Goal: Task Accomplishment & Management: Complete application form

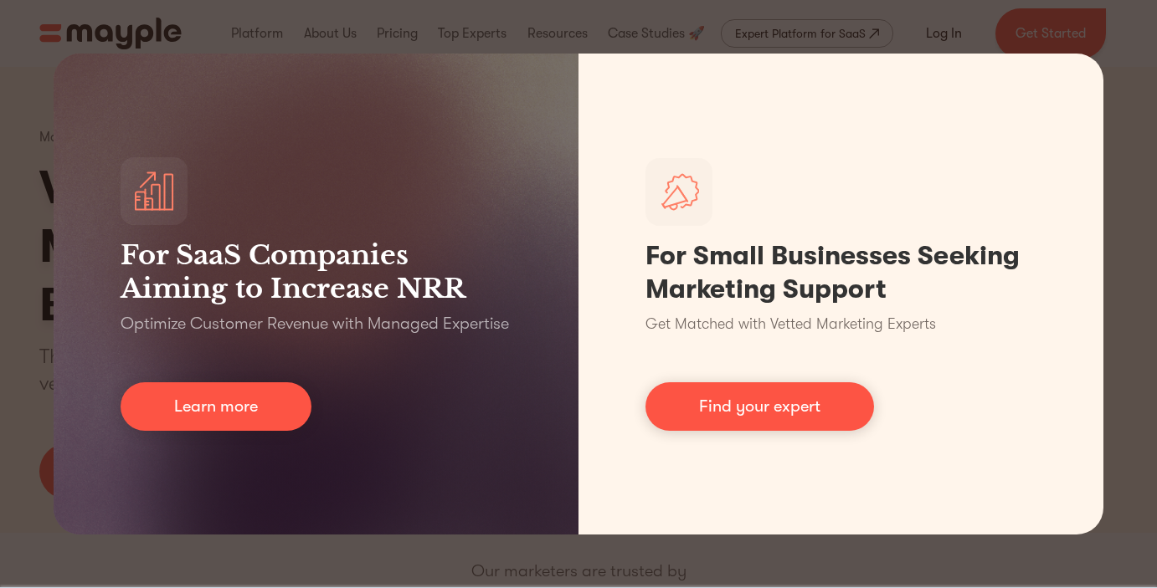
click at [767, 31] on div "For SaaS Companies Aiming to Increase NRR Optimize Customer Revenue with Manage…" at bounding box center [578, 294] width 1157 height 588
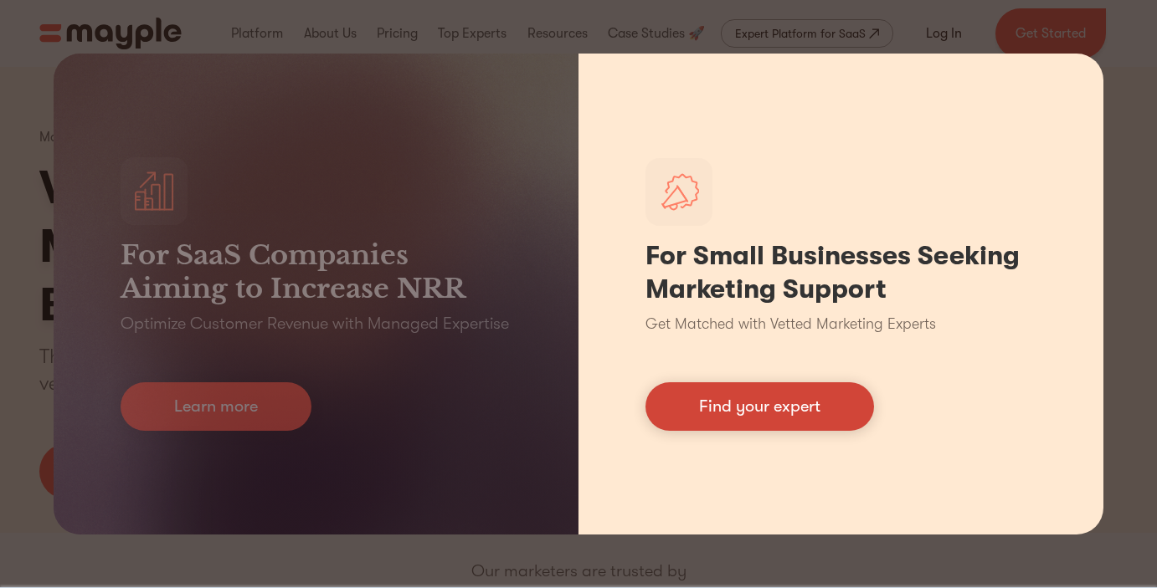
click at [758, 400] on link "Find your expert" at bounding box center [759, 407] width 229 height 49
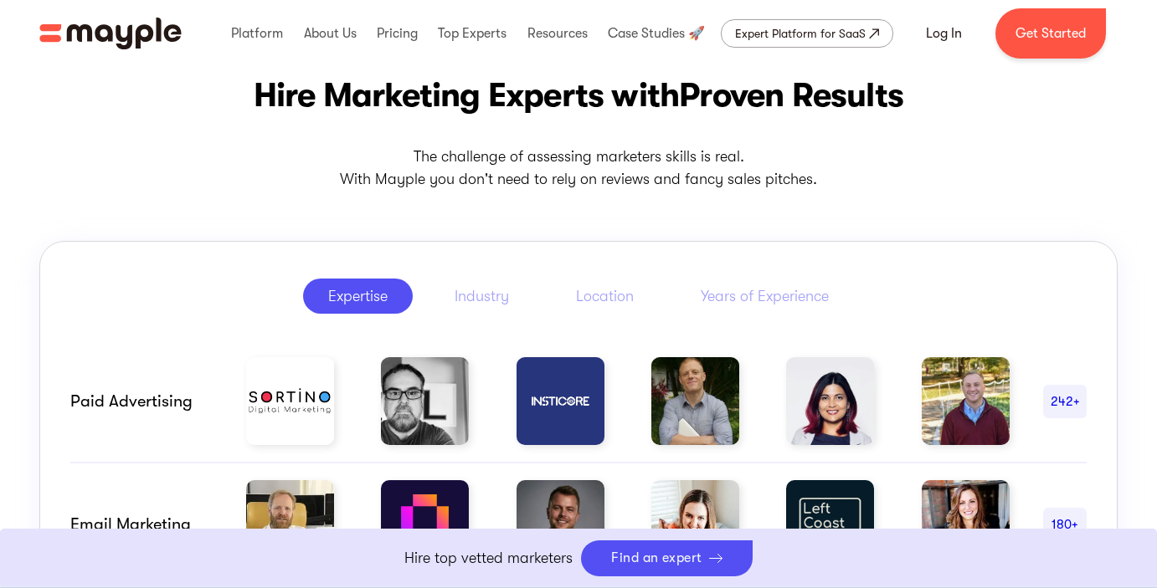
scroll to position [796, 0]
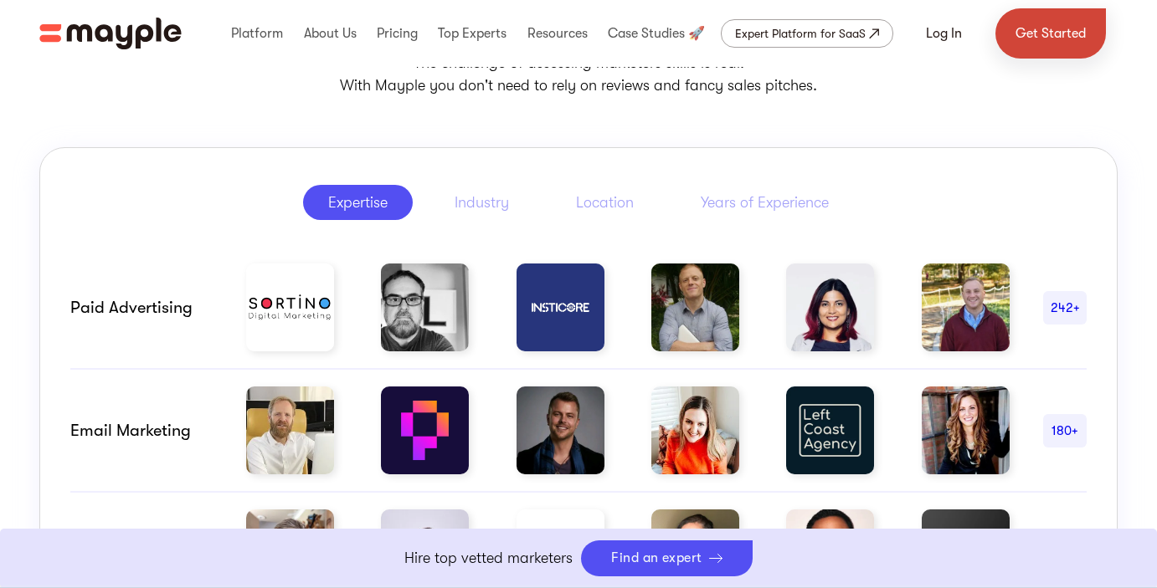
click at [1028, 40] on link "Get Started" at bounding box center [1050, 33] width 110 height 50
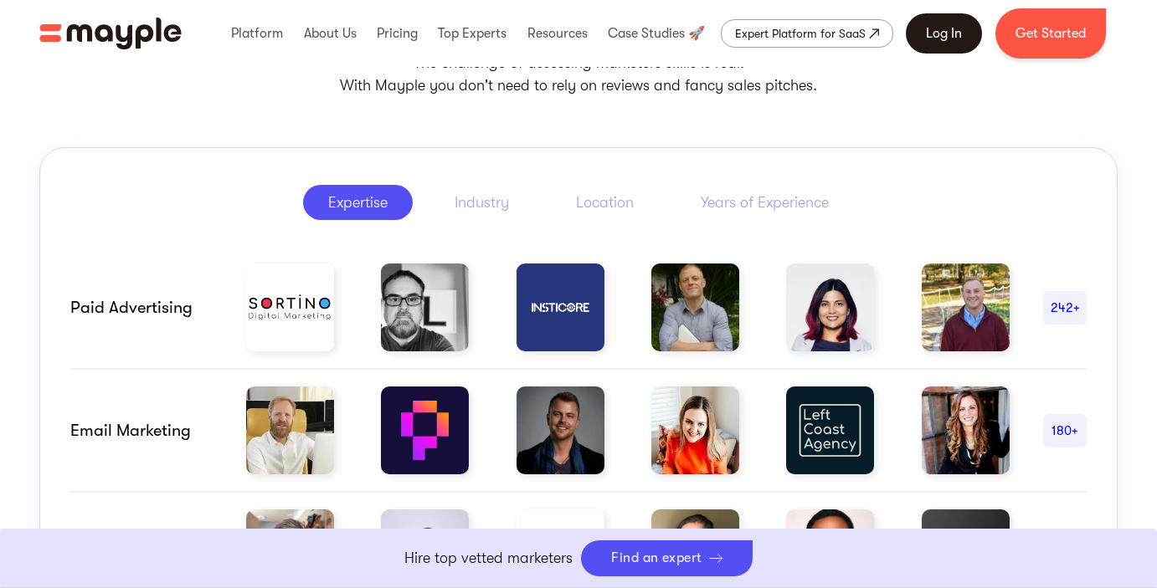
click at [927, 39] on link "Log In" at bounding box center [944, 33] width 76 height 40
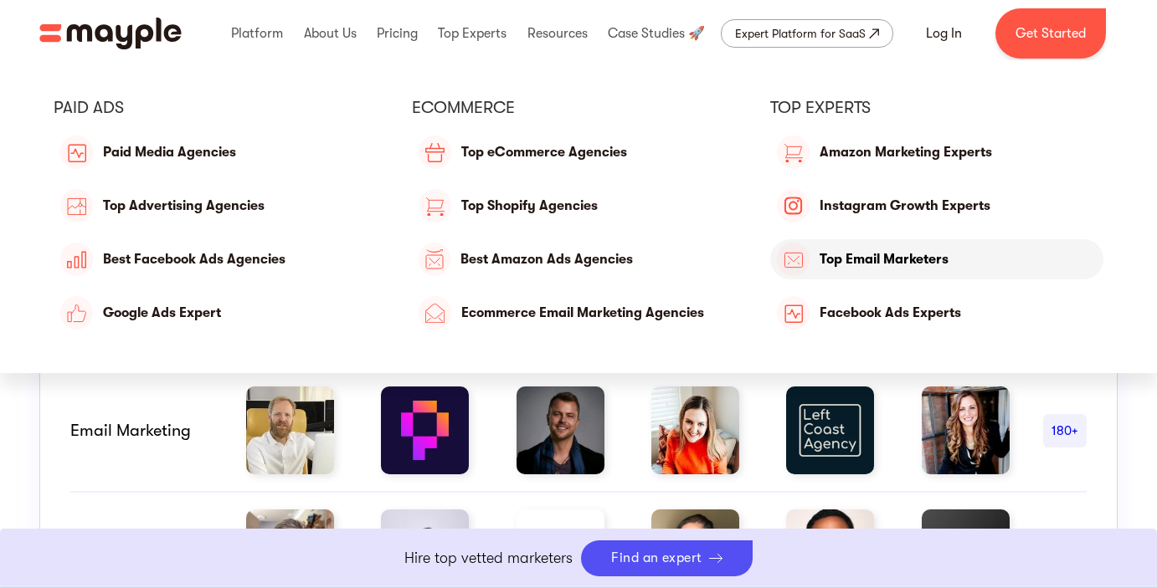
click at [869, 265] on link "Top Email Marketers" at bounding box center [936, 259] width 333 height 40
